Goal: Task Accomplishment & Management: Complete application form

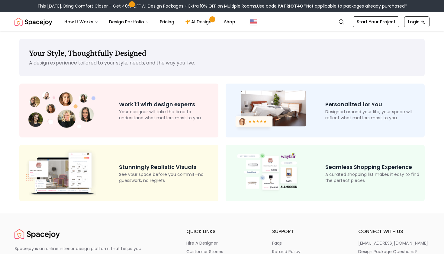
click at [299, 38] on div "Your Style, Thoughtfully Designed A design experience tailored to your style, n…" at bounding box center [222, 122] width 444 height 182
click at [162, 122] on div "Work 1:1 with design experts Your designer will take the time to understand wha…" at bounding box center [118, 110] width 199 height 54
click at [211, 21] on span "Main" at bounding box center [212, 19] width 3 height 3
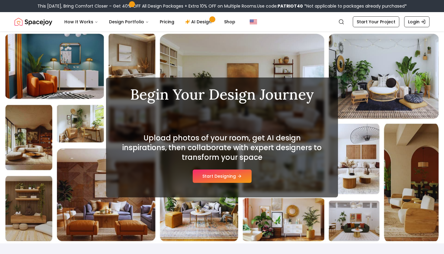
click at [241, 161] on h2 "Upload photos of your room, get AI design inspirations, then collaborate with e…" at bounding box center [222, 147] width 203 height 29
click at [235, 175] on button "Start Designing" at bounding box center [222, 175] width 59 height 13
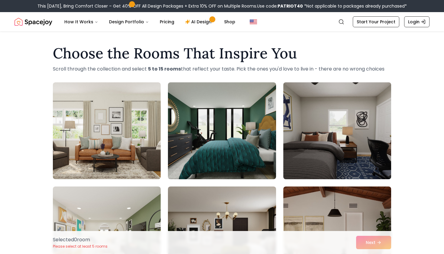
click at [325, 150] on img at bounding box center [337, 131] width 113 height 102
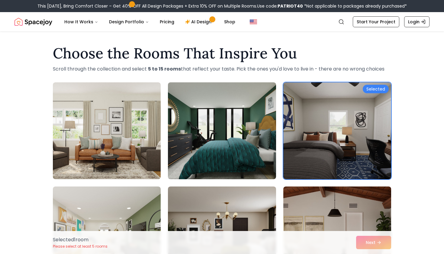
click at [376, 246] on div "Selected 1 room Please select at least 5 rooms Next" at bounding box center [222, 242] width 348 height 23
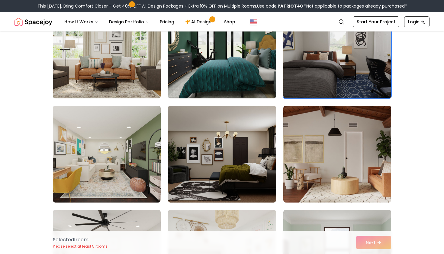
scroll to position [81, 0]
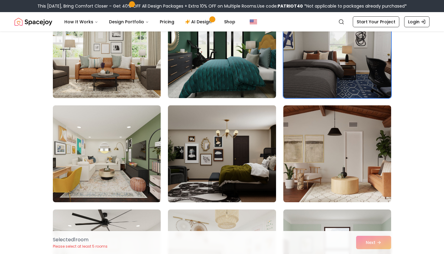
click at [201, 144] on img at bounding box center [221, 154] width 113 height 102
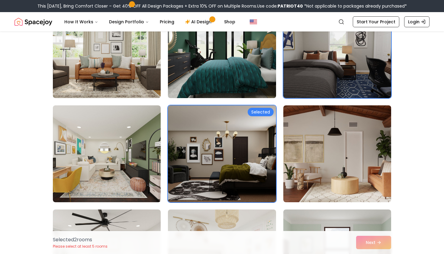
click at [253, 58] on img at bounding box center [221, 50] width 113 height 102
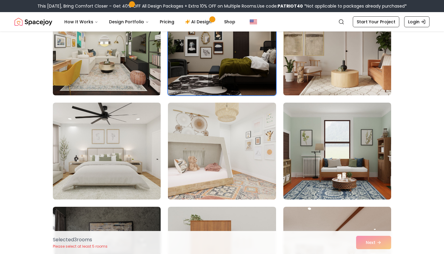
scroll to position [210, 0]
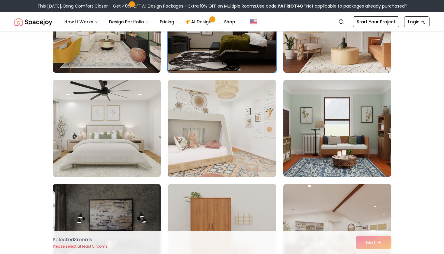
click at [118, 147] on img at bounding box center [106, 128] width 113 height 102
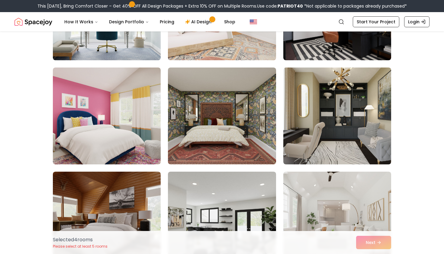
scroll to position [619, 0]
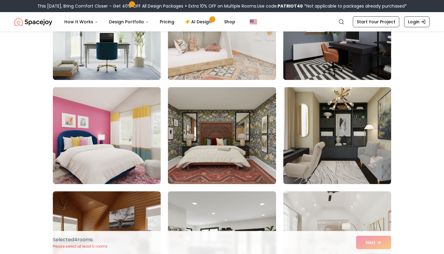
click at [237, 173] on img at bounding box center [221, 136] width 113 height 102
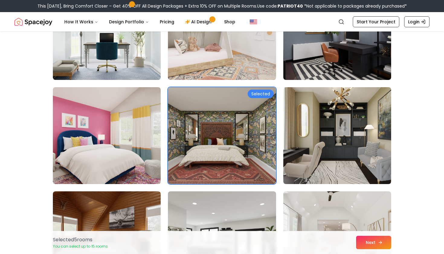
click at [373, 245] on button "Next" at bounding box center [373, 241] width 35 height 13
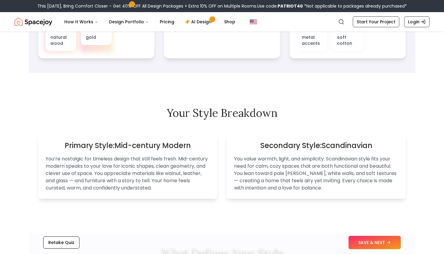
scroll to position [326, 0]
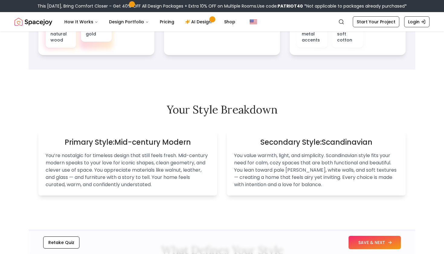
click at [354, 239] on button "SAVE & NEXT" at bounding box center [375, 241] width 52 height 13
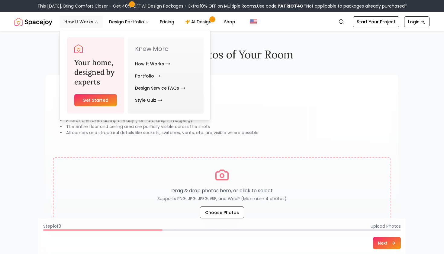
click at [80, 19] on button "How It Works" at bounding box center [82, 22] width 44 height 12
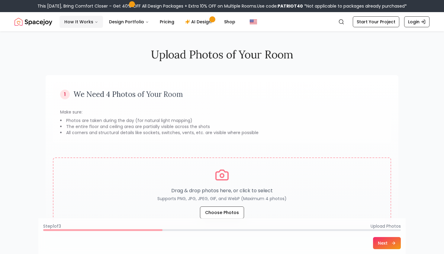
click at [87, 21] on button "How It Works" at bounding box center [82, 22] width 44 height 12
